Goal: Information Seeking & Learning: Learn about a topic

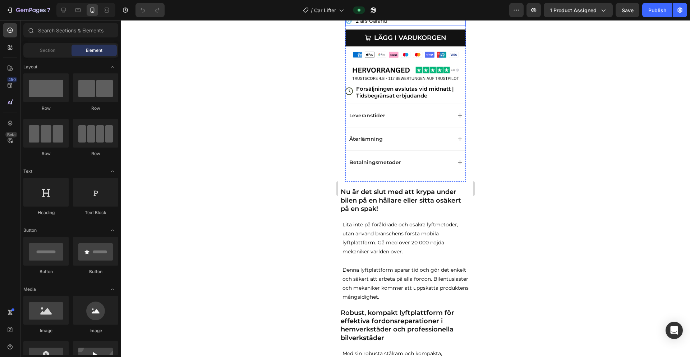
scroll to position [0, 0]
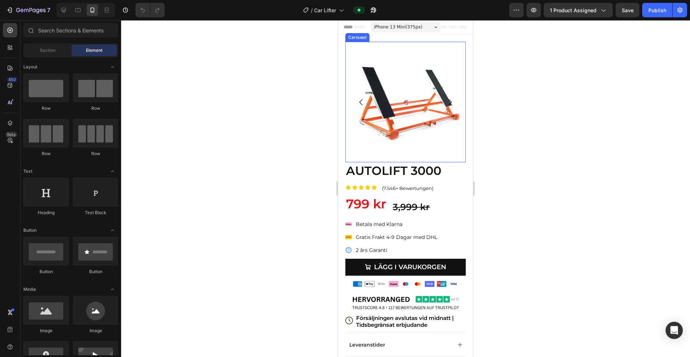
click at [431, 102] on icon "Carousel Next Arrow" at bounding box center [450, 102] width 9 height 9
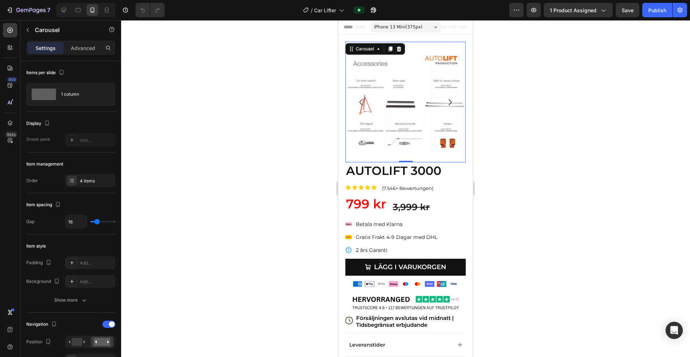
click at [431, 106] on button "Carousel Next Arrow" at bounding box center [450, 102] width 20 height 20
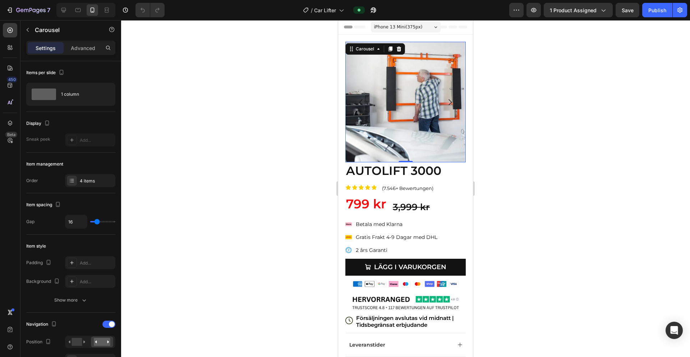
click at [431, 106] on button "Carousel Next Arrow" at bounding box center [450, 102] width 20 height 20
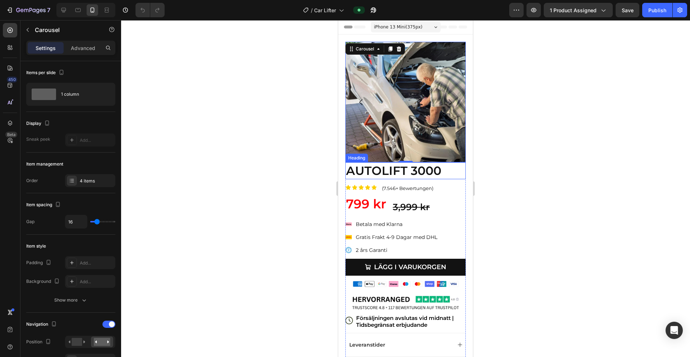
click at [409, 173] on h3 "AUTOLIFT 3000" at bounding box center [405, 170] width 120 height 17
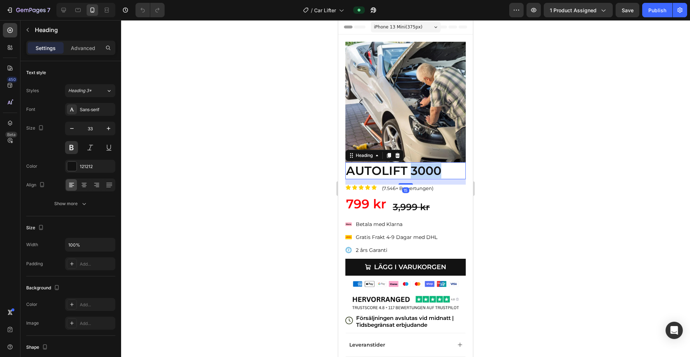
click at [409, 173] on p "AUTOLIFT 3000" at bounding box center [405, 170] width 119 height 15
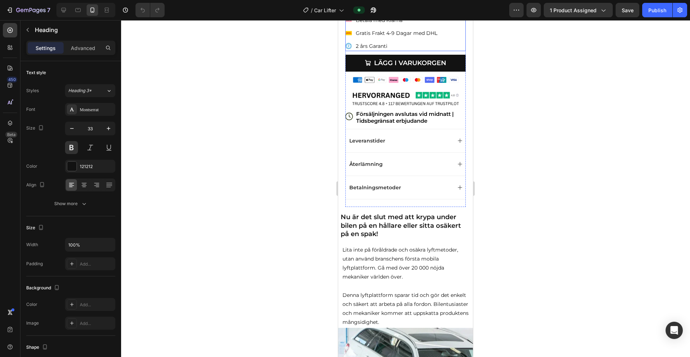
scroll to position [221, 0]
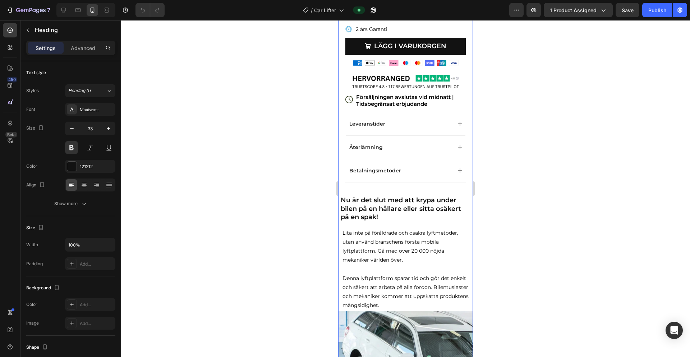
click at [395, 215] on h2 "Nu är det slut med att krypa under bilen på en hållare eller sitta osäkert på e…" at bounding box center [405, 208] width 131 height 27
click at [395, 215] on p "Nu är det slut med att krypa under bilen på en hållare eller sitta osäkert på e…" at bounding box center [406, 208] width 130 height 25
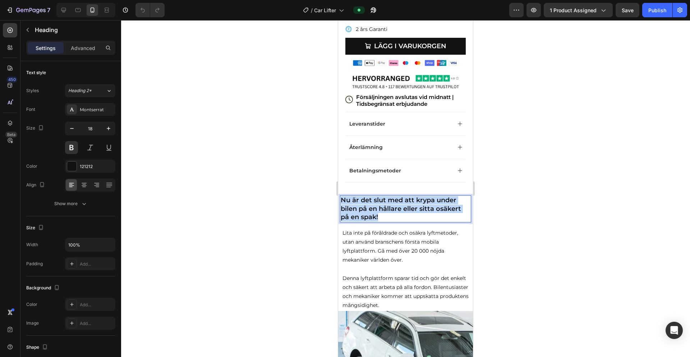
copy strong "Nu är det slut med att krypa under bilen på en hållare eller sitta osäkert på e…"
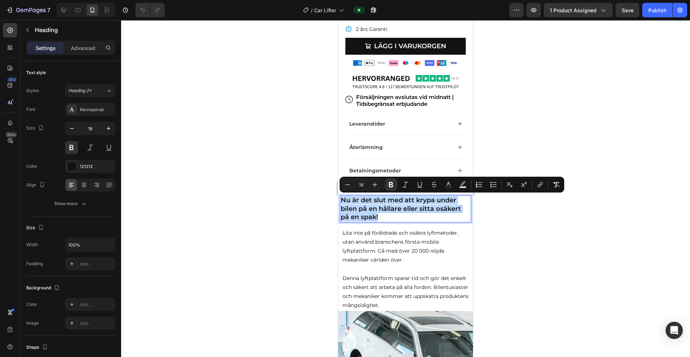
scroll to position [298, 0]
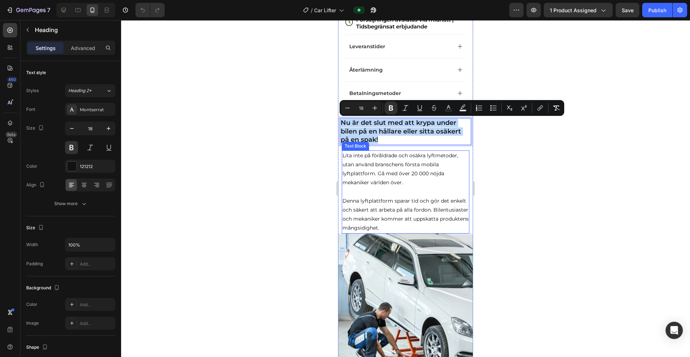
click at [401, 207] on p "Denna lyftplattform sparar tid och gör det enkelt och säkert att arbeta på alla…" at bounding box center [406, 214] width 126 height 36
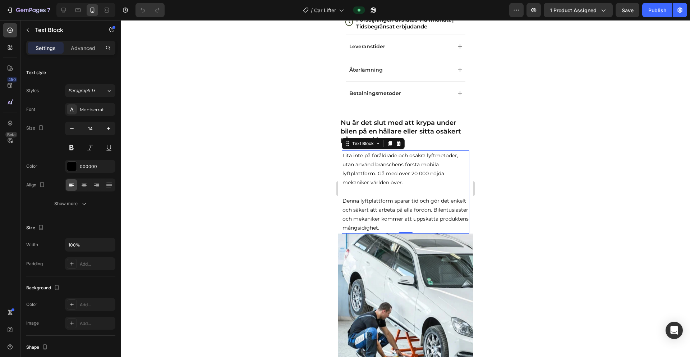
click at [412, 226] on p "Denna lyftplattform sparar tid och gör det enkelt och säkert att arbeta på alla…" at bounding box center [406, 214] width 126 height 36
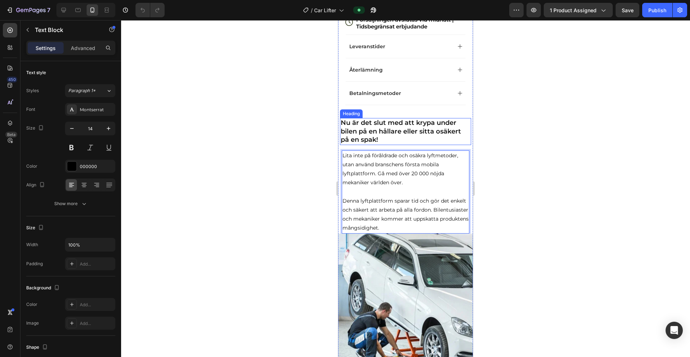
drag, startPoint x: 416, startPoint y: 226, endPoint x: 348, endPoint y: 126, distance: 121.8
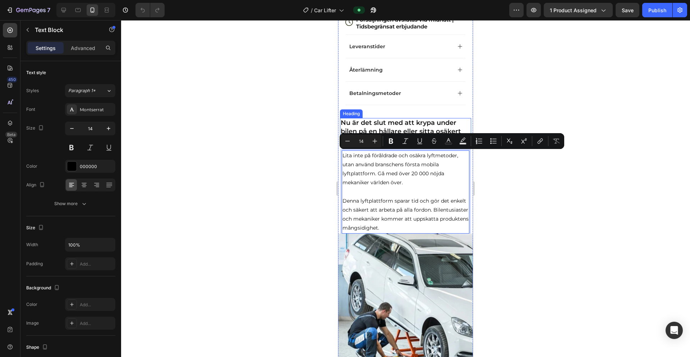
copy div "Lita inte på föråldrade och osäkra lyftmetoder, utan använd branschens första m…"
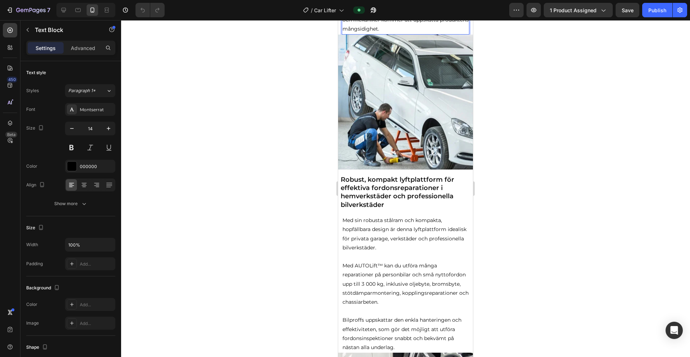
scroll to position [513, 0]
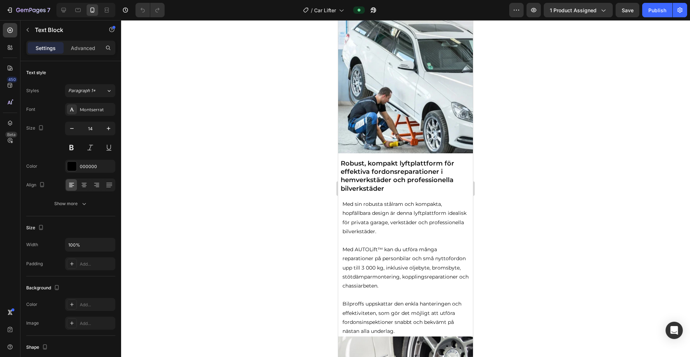
click at [403, 162] on strong "Robust, kompakt lyftplattform för effektiva fordonsreparationer i hemverkstäder…" at bounding box center [398, 175] width 114 height 33
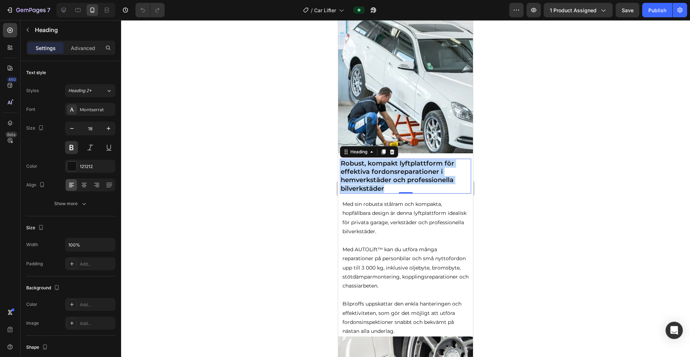
copy strong "Robust, kompakt lyftplattform för effektiva fordonsreparationer i hemverkstäder…"
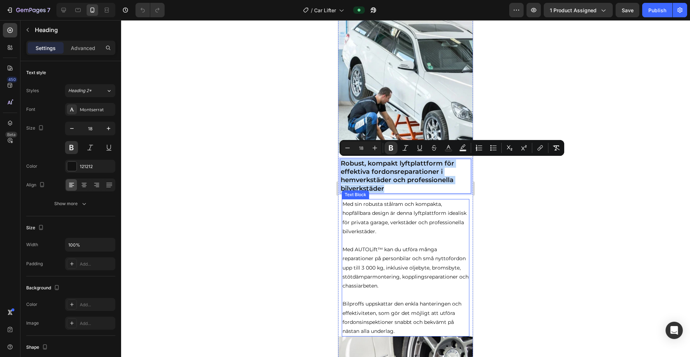
scroll to position [595, 0]
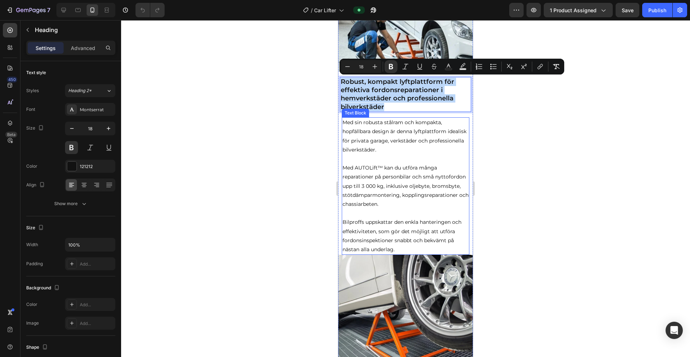
click at [402, 248] on p "Bilproffs uppskattar den enkla hanteringen och effektiviteten, som gör det möjl…" at bounding box center [406, 235] width 126 height 36
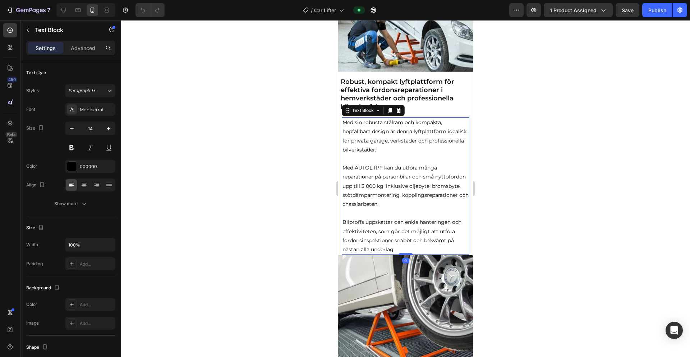
click at [402, 248] on p "Bilproffs uppskattar den enkla hanteringen och effektiviteten, som gör det möjl…" at bounding box center [406, 235] width 126 height 36
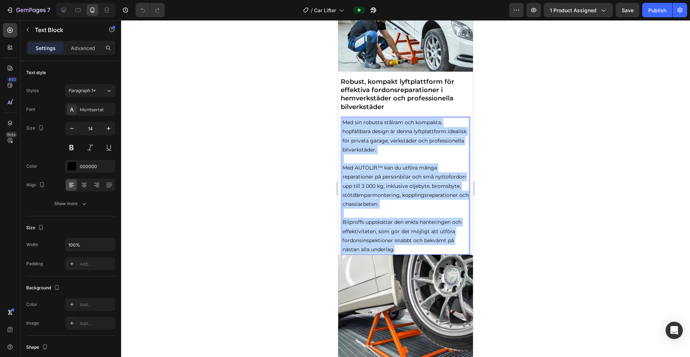
drag, startPoint x: 400, startPoint y: 249, endPoint x: 326, endPoint y: 93, distance: 172.7
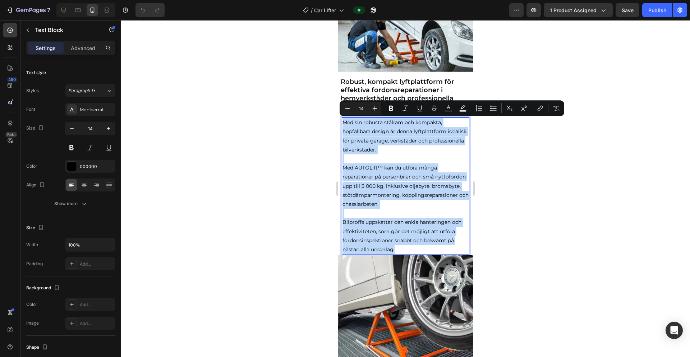
copy div "Med sin robusta stålram och kompakta, hopfällbara design är denna lyftplattform…"
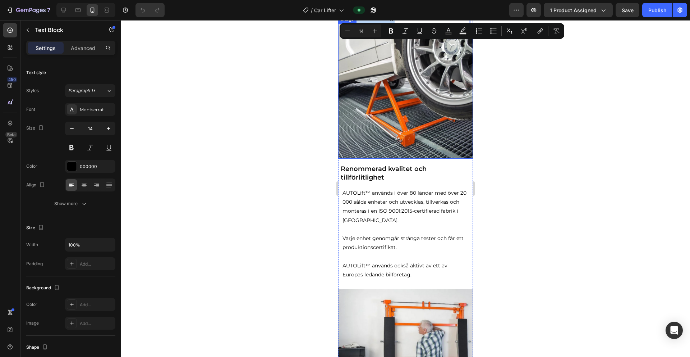
scroll to position [912, 0]
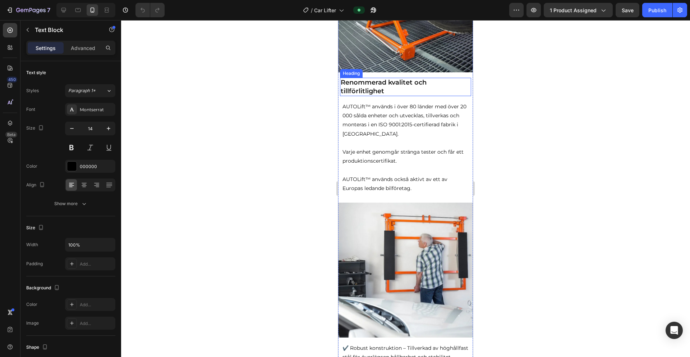
click at [387, 88] on h2 "Renommerad kvalitet och tillförlitlighet" at bounding box center [405, 87] width 131 height 18
click at [387, 88] on p "Renommerad kvalitet och tillförlitlighet" at bounding box center [406, 86] width 130 height 17
copy strong "Renommerad kvalitet och tillförlitlighet"
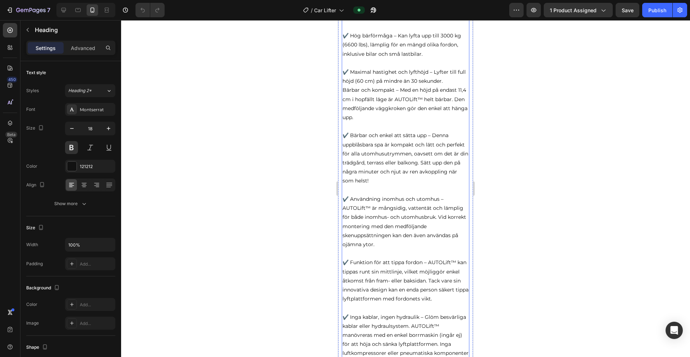
scroll to position [1434, 0]
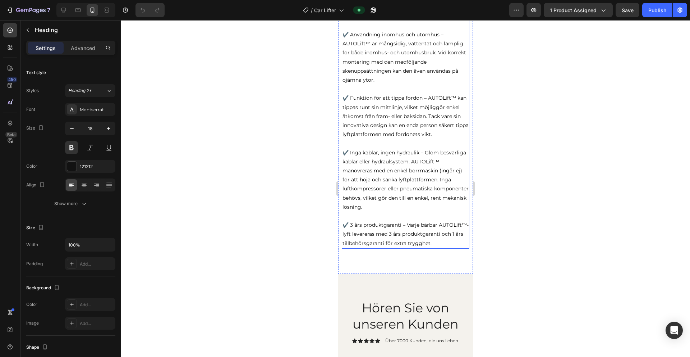
click at [431, 246] on p "✔️ 3 års produktgaranti – Varje bärbar AUTOLift™-lyft levereras med 3 års produ…" at bounding box center [406, 233] width 126 height 27
click at [431, 137] on p "✔️ Funktion för att tippa fordon – AUTOLift™ kan tippas runt sin mittlinje, vil…" at bounding box center [406, 115] width 126 height 45
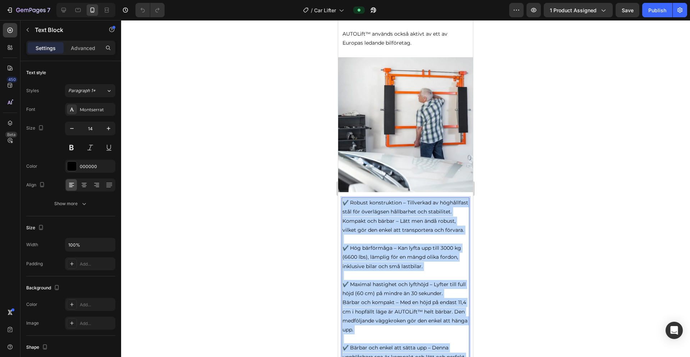
drag, startPoint x: 451, startPoint y: 134, endPoint x: 326, endPoint y: -8, distance: 189.5
click at [338, 0] on html "iPhone 13 Mini ( 375 px) iPhone 13 Mini iPhone 13 Pro iPhone 11 Pro Max iPhone …" at bounding box center [405, 130] width 135 height 2335
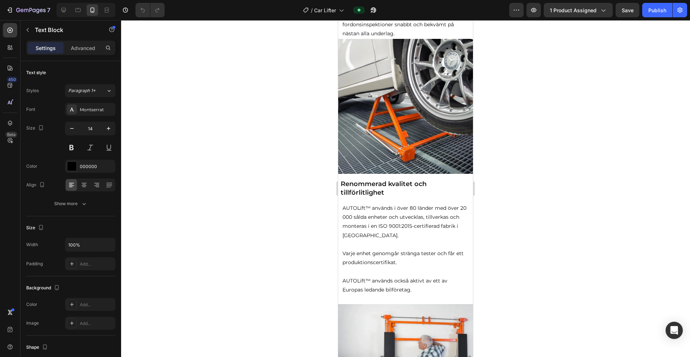
copy div "✔️ Loremi dolorsitamet – Consectetu ad elitseddoei temp inc utlaboreet dolorema…"
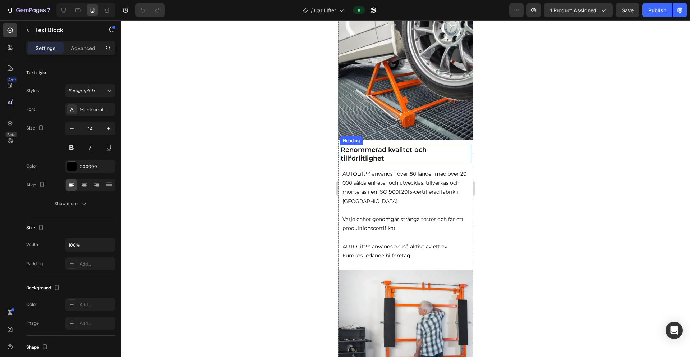
click at [361, 155] on strong "Renommerad kvalitet och tillförlitlighet" at bounding box center [384, 154] width 86 height 16
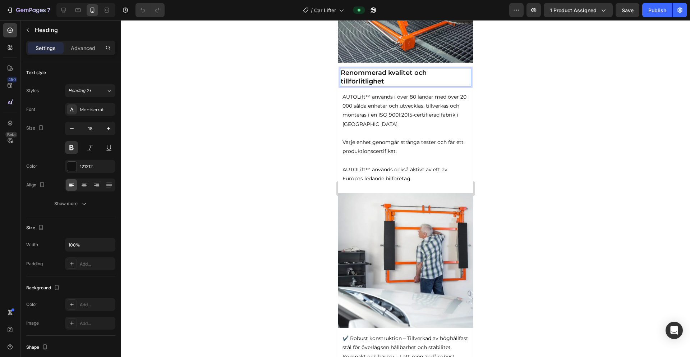
scroll to position [879, 0]
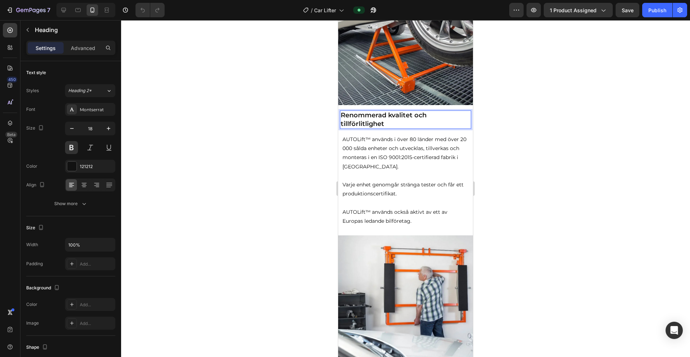
click at [378, 116] on strong "Renommerad kvalitet och tillförlitlighet" at bounding box center [384, 119] width 86 height 16
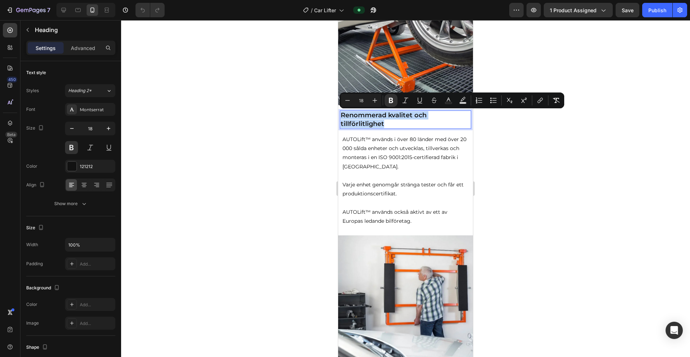
copy strong "Renommerad kvalitet och tillförlitlighet"
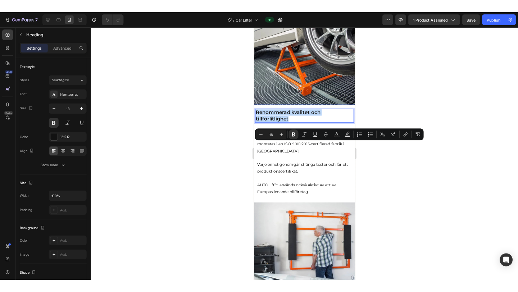
scroll to position [877, 0]
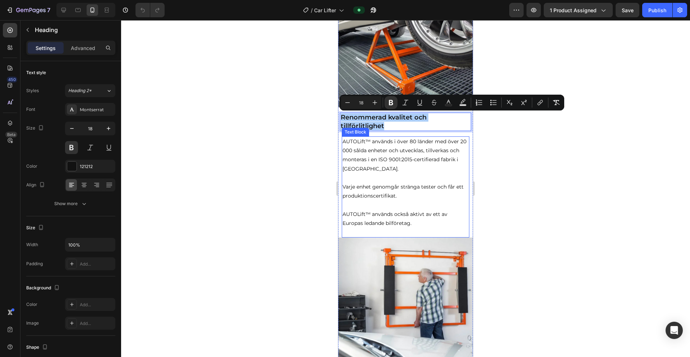
click at [388, 180] on p "Varje enhet genomgår stränga tester och får ett produktionscertifikat." at bounding box center [406, 186] width 126 height 27
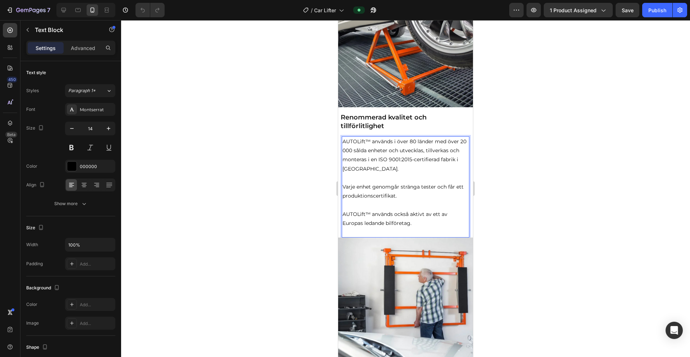
click at [394, 208] on p "Rich Text Editor. Editing area: main" at bounding box center [406, 204] width 126 height 9
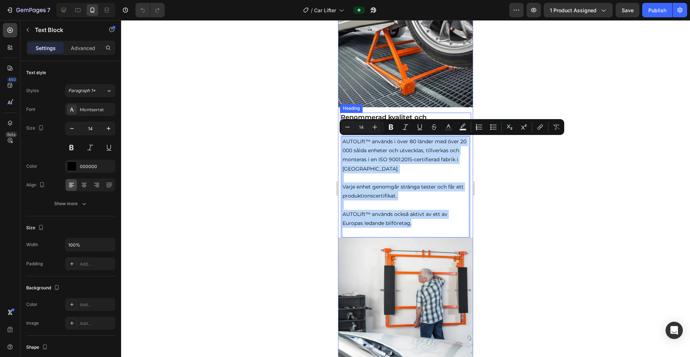
drag, startPoint x: 368, startPoint y: 171, endPoint x: 353, endPoint y: 120, distance: 53.1
copy div "AUTOLift™ används i över 80 länder med över 20 000 sålda enheter och utvecklas,…"
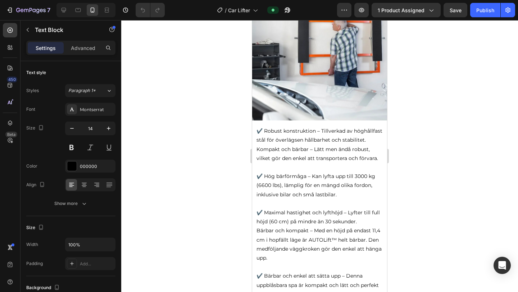
scroll to position [1172, 0]
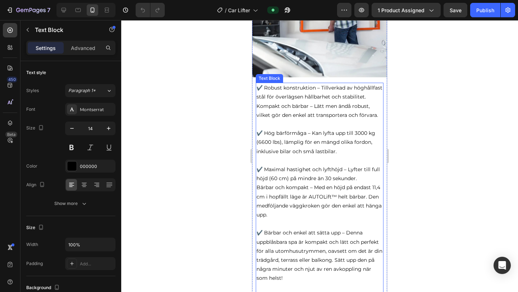
click at [259, 97] on p "✔️ Robust konstruktion – Tillverkad av höghållfast stål för överlägsen hållbarh…" at bounding box center [319, 92] width 126 height 18
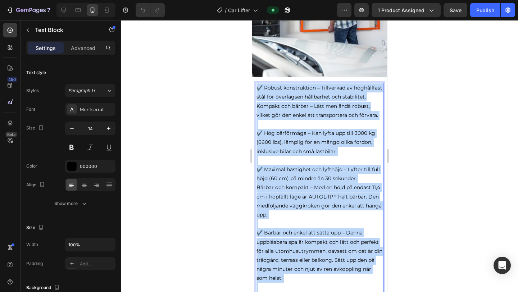
drag, startPoint x: 257, startPoint y: 89, endPoint x: 343, endPoint y: 284, distance: 213.2
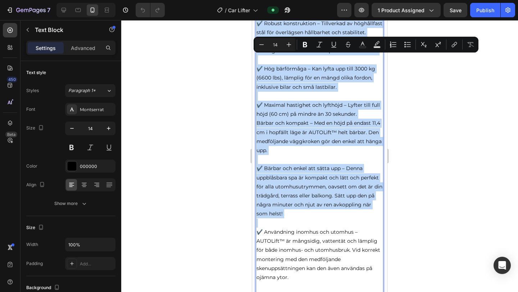
scroll to position [1374, 0]
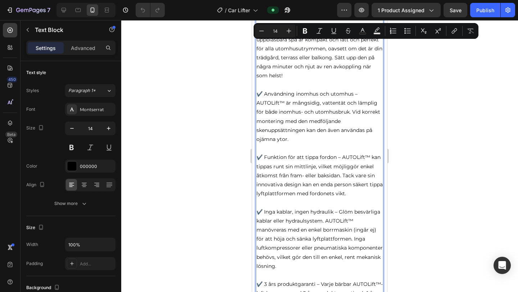
click at [260, 97] on p "✔️ Användning inomhus och utomhus – AUTOLift™ är mångsidig, vattentät och lämpl…" at bounding box center [319, 117] width 126 height 54
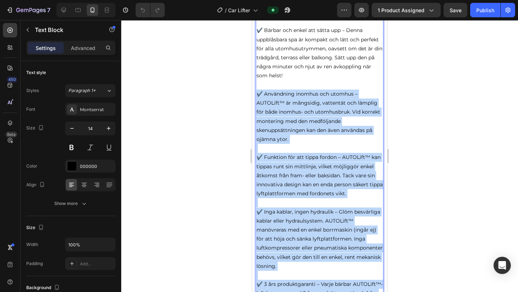
scroll to position [1416, 0]
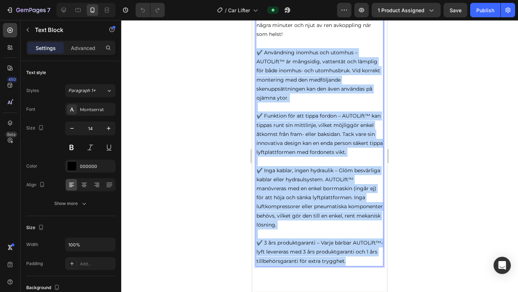
drag, startPoint x: 258, startPoint y: 96, endPoint x: 382, endPoint y: 292, distance: 231.7
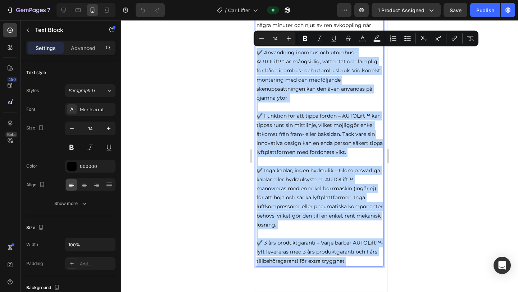
copy div "✔️ Användning inomhus och utomhus – AUTOLift™ är mångsidig, vattentät och lämpl…"
